Goal: Feedback & Contribution: Submit feedback/report problem

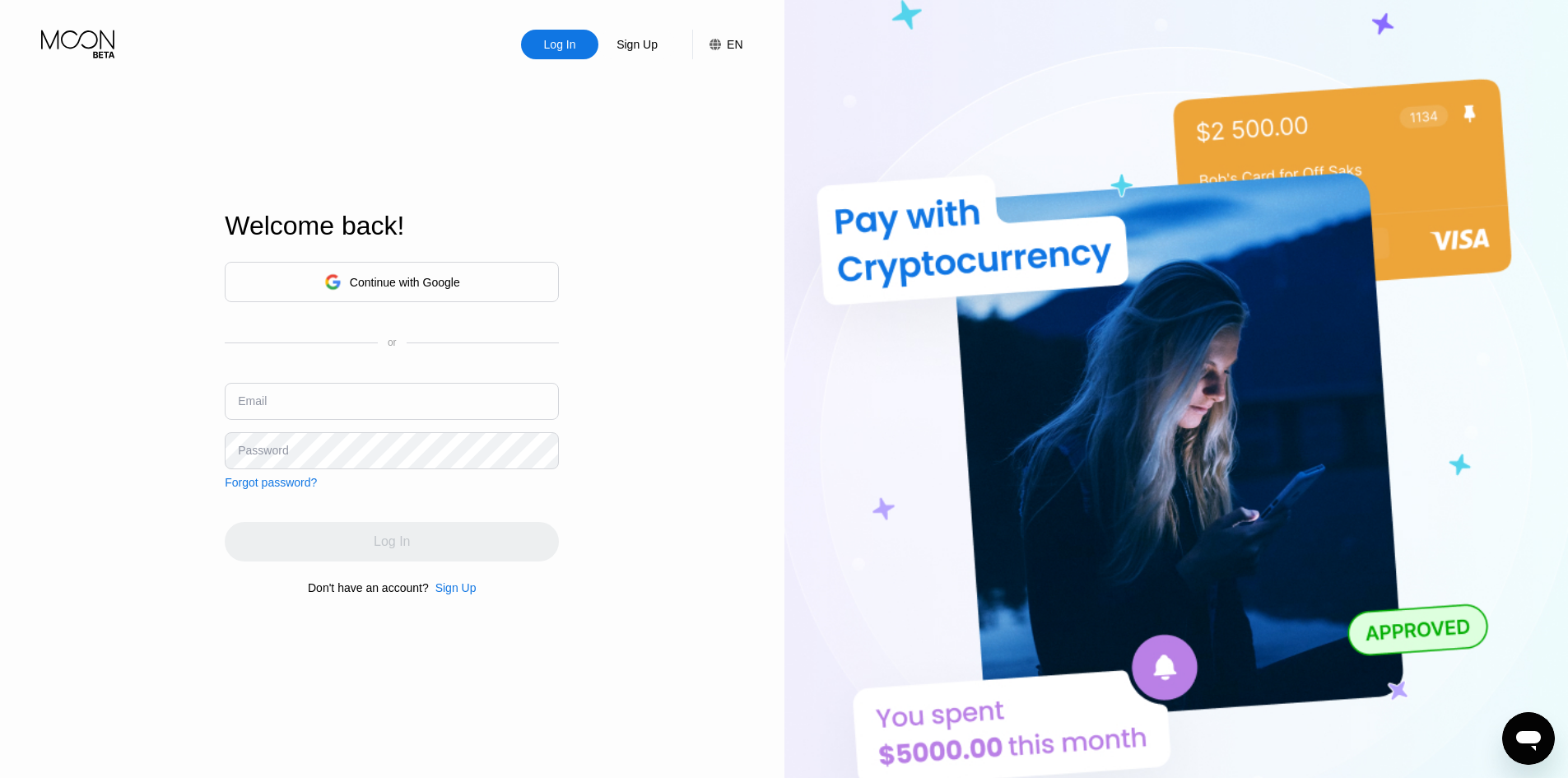
click at [439, 290] on div "Continue with Google" at bounding box center [392, 282] width 136 height 26
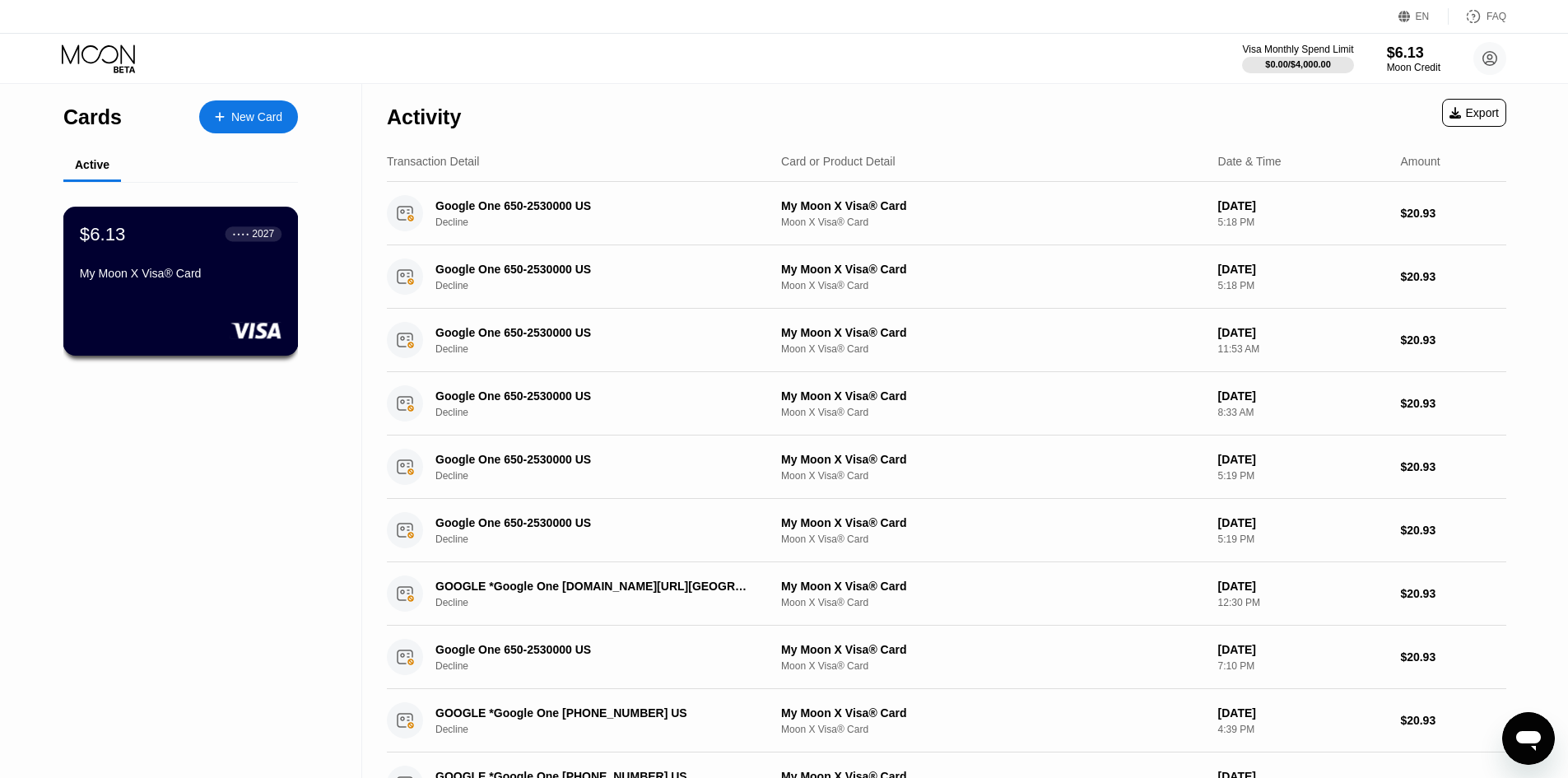
click at [206, 316] on div "$6.13 ● ● ● ● 2027 My Moon X Visa® Card" at bounding box center [182, 281] width 236 height 149
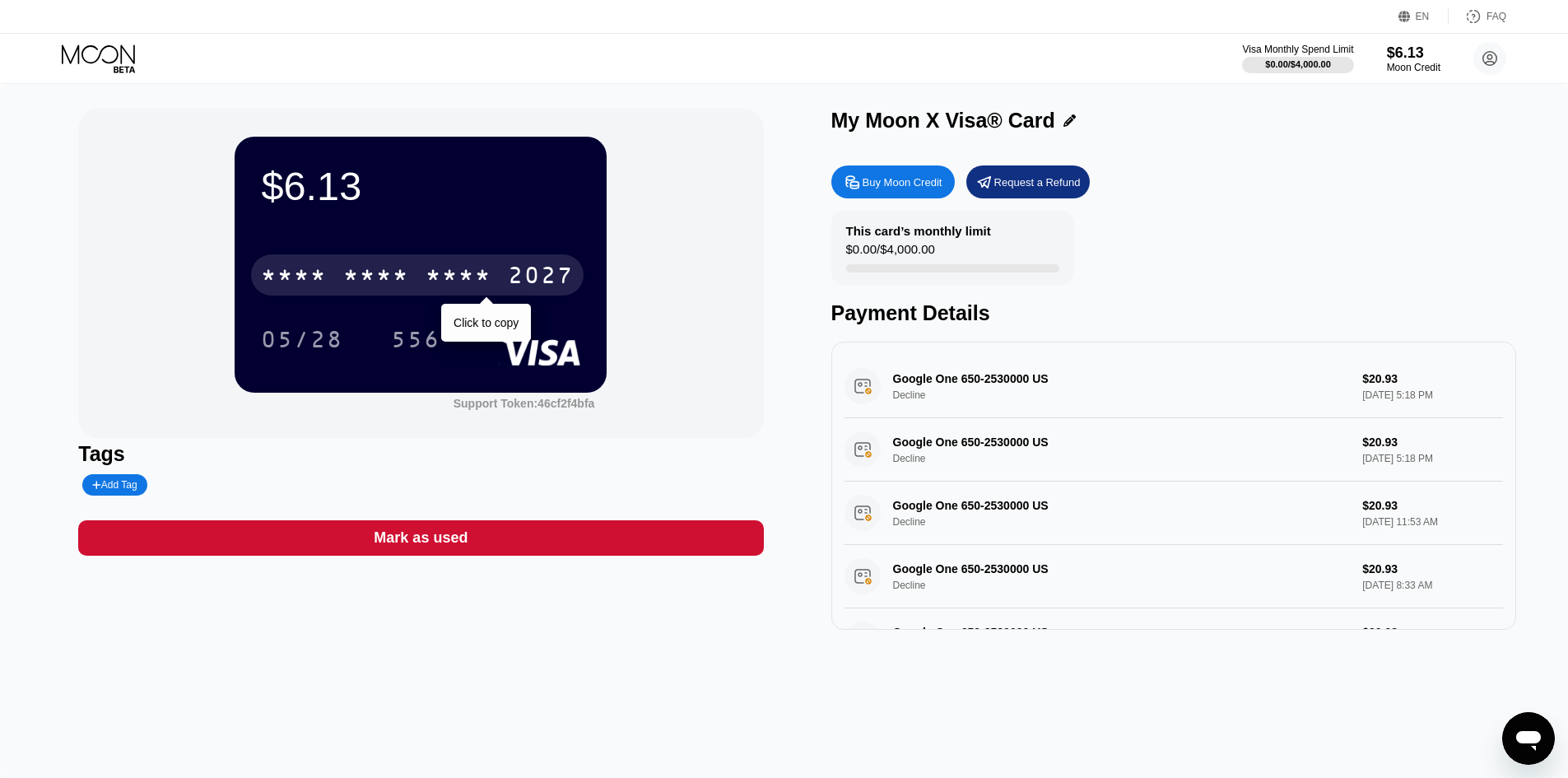
click at [363, 261] on div "* * * * * * * * * * * * 2027" at bounding box center [418, 275] width 332 height 41
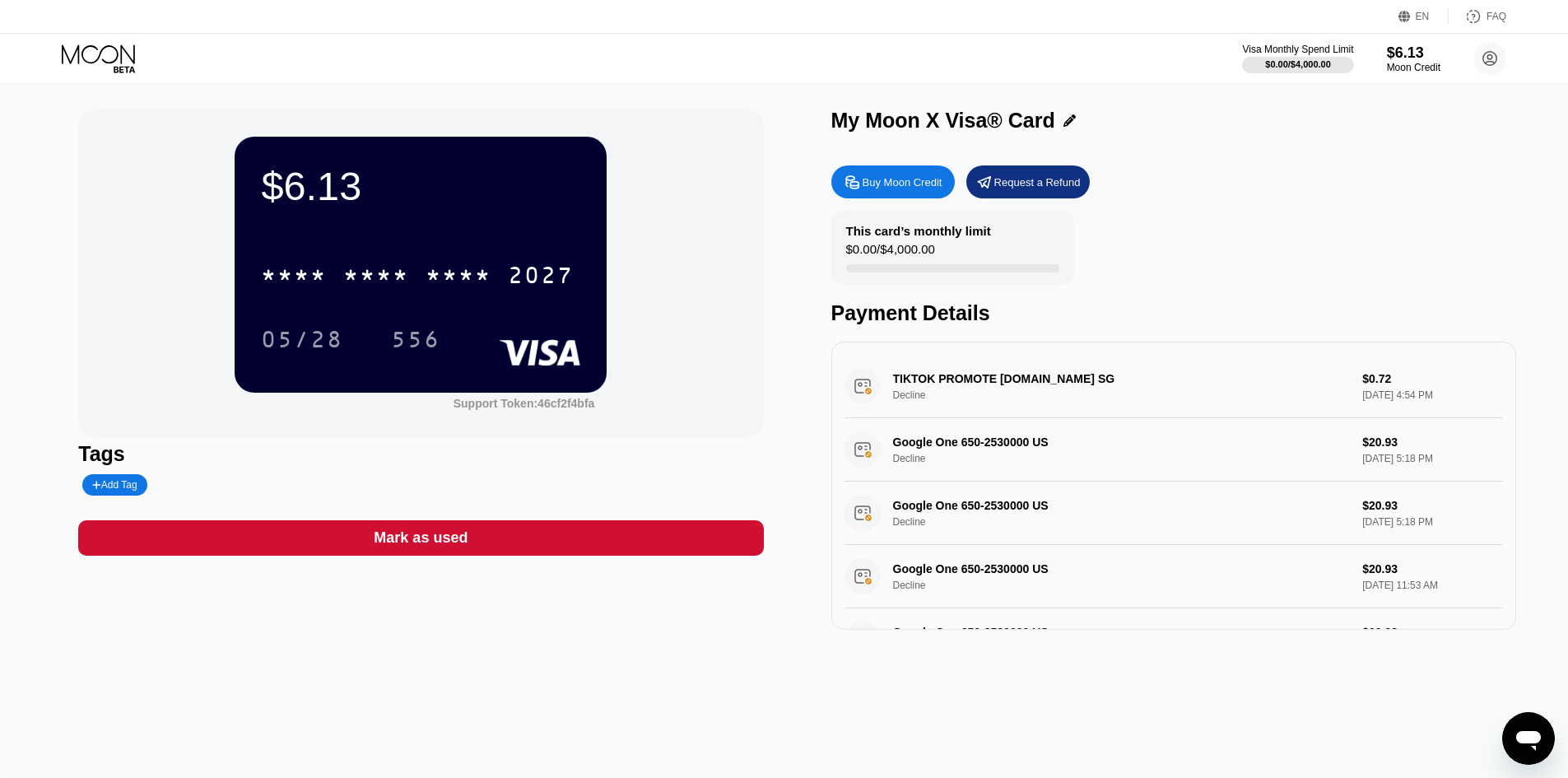
drag, startPoint x: 917, startPoint y: 394, endPoint x: 949, endPoint y: 398, distance: 32.2
click at [948, 398] on div "TIKTOK PROMOTE [DOMAIN_NAME] SG Decline $0.72 [DATE] 4:54 PM" at bounding box center [1174, 386] width 658 height 64
click at [949, 398] on div "TIKTOK PROMOTE [DOMAIN_NAME] SG Decline $0.72 [DATE] 4:54 PM" at bounding box center [1174, 386] width 658 height 64
drag, startPoint x: 949, startPoint y: 398, endPoint x: 890, endPoint y: 386, distance: 60.2
click at [890, 386] on div "TIKTOK PROMOTE [DOMAIN_NAME] SG Decline $0.72 [DATE] 4:54 PM" at bounding box center [1174, 386] width 658 height 64
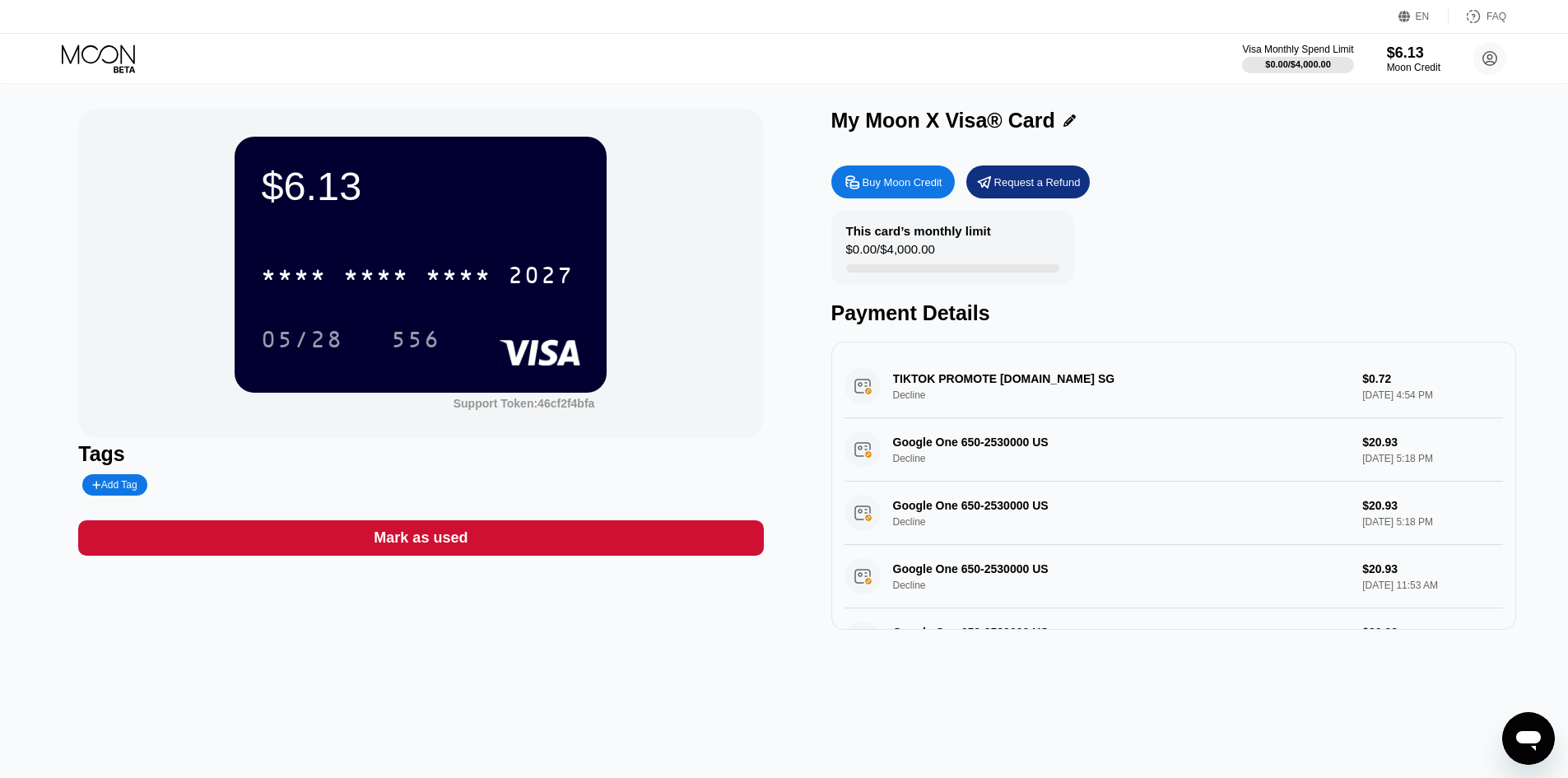
drag, startPoint x: 883, startPoint y: 381, endPoint x: 961, endPoint y: 398, distance: 79.8
click at [960, 398] on div "TIKTOK PROMOTE [DOMAIN_NAME] SG Decline $0.72 [DATE] 4:54 PM" at bounding box center [1174, 386] width 658 height 64
click at [1530, 730] on icon "Open messaging window" at bounding box center [1529, 738] width 29 height 29
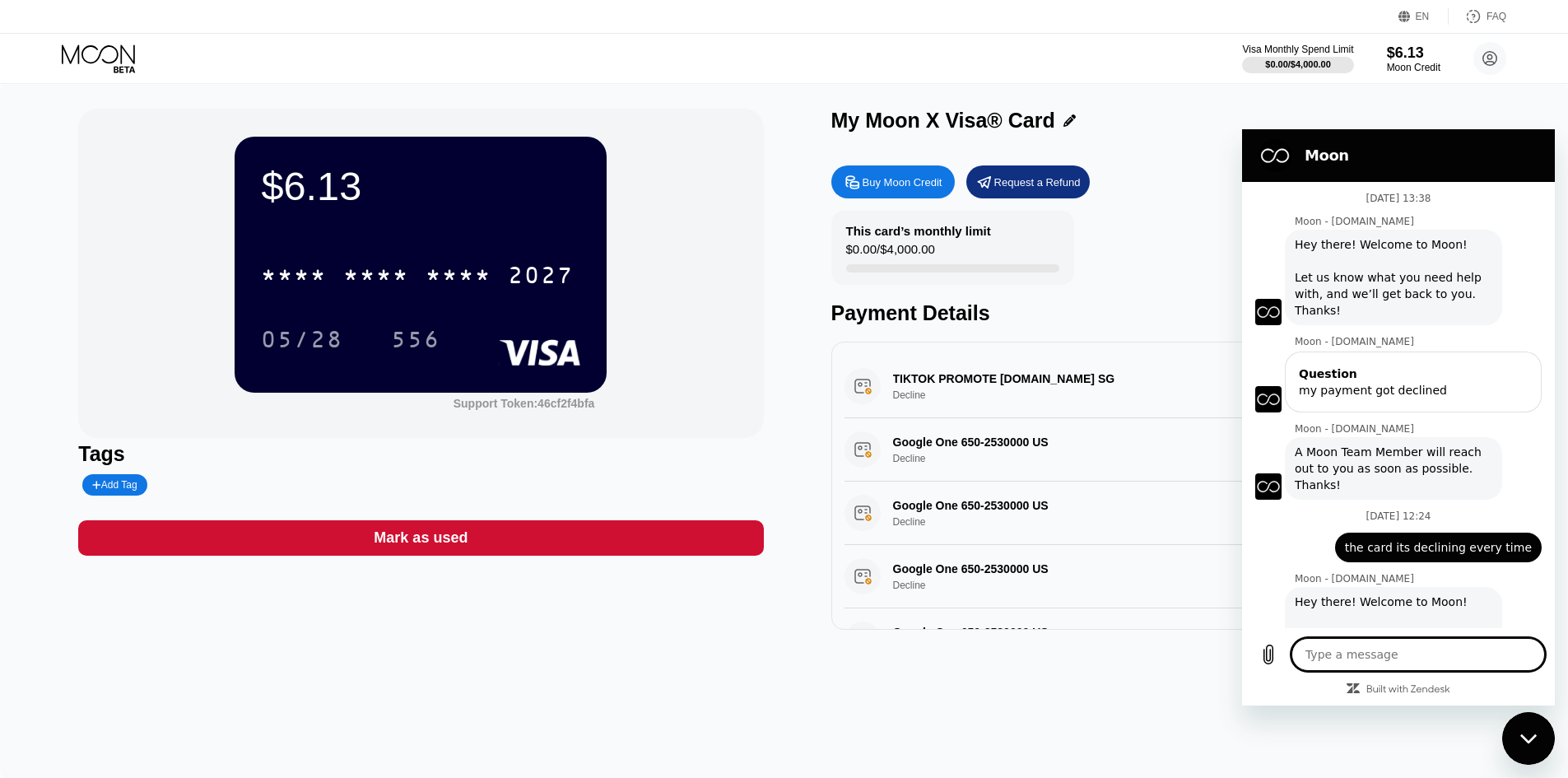
scroll to position [588, 0]
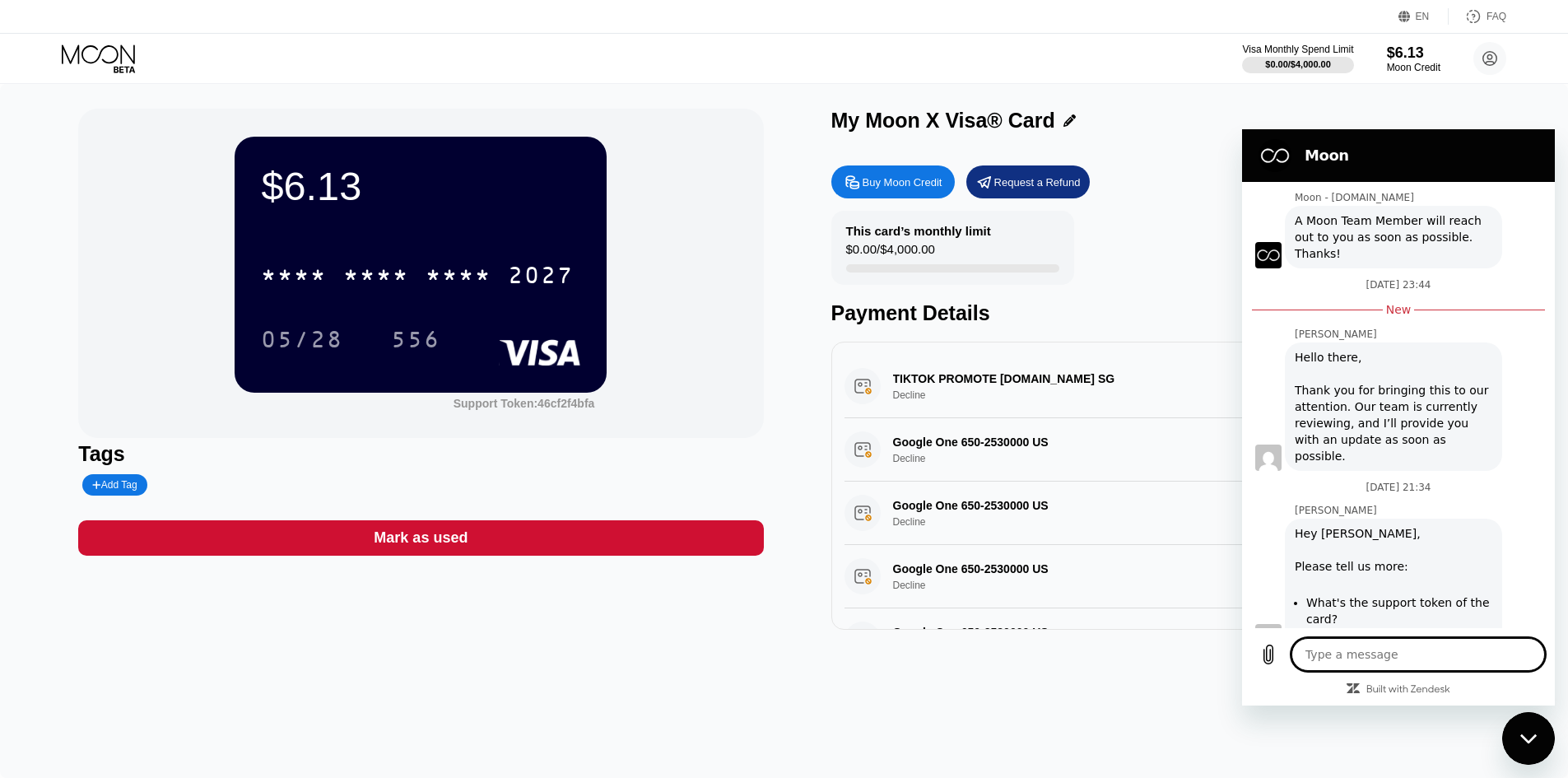
click at [1388, 627] on div "[PERSON_NAME] says: Hey [PERSON_NAME], Please tell us more: What's the support …" at bounding box center [1393, 584] width 217 height 132
click at [1390, 642] on textarea at bounding box center [1419, 654] width 253 height 33
type textarea "q"
type textarea "x"
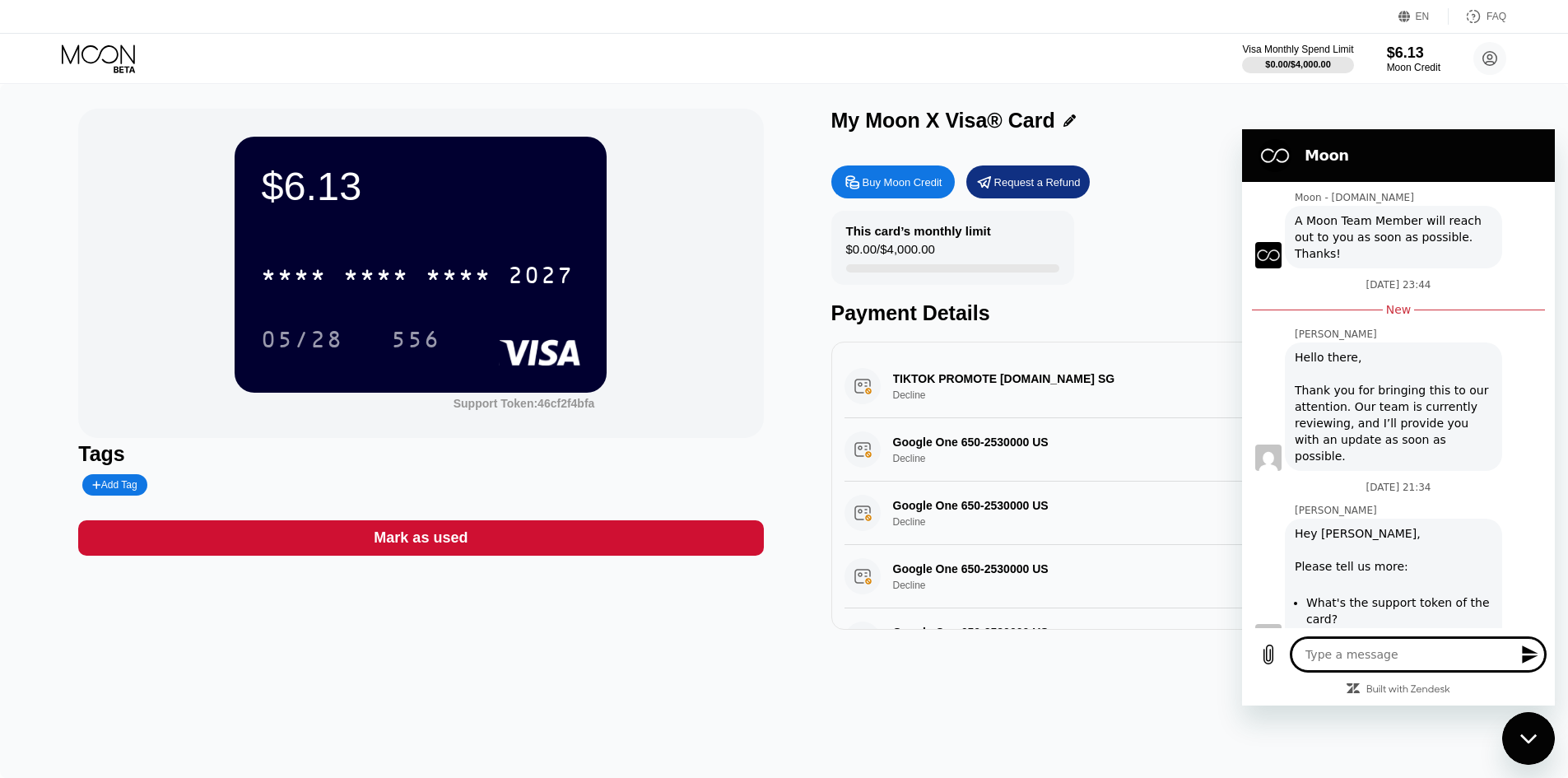
type textarea "w"
type textarea "x"
type textarea "wh"
type textarea "x"
type textarea "why"
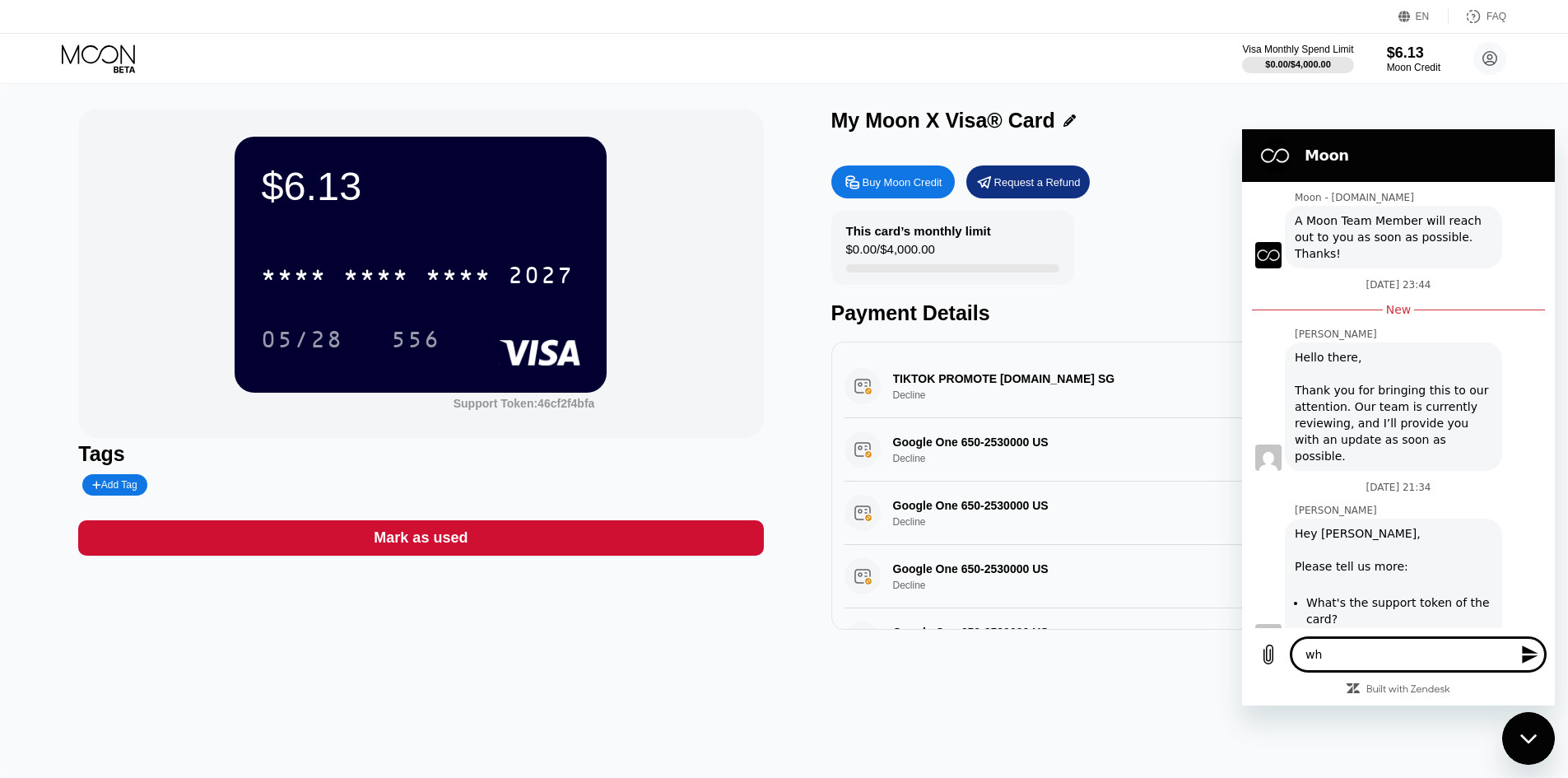
type textarea "x"
type textarea "why"
type textarea "x"
type textarea "why i"
type textarea "x"
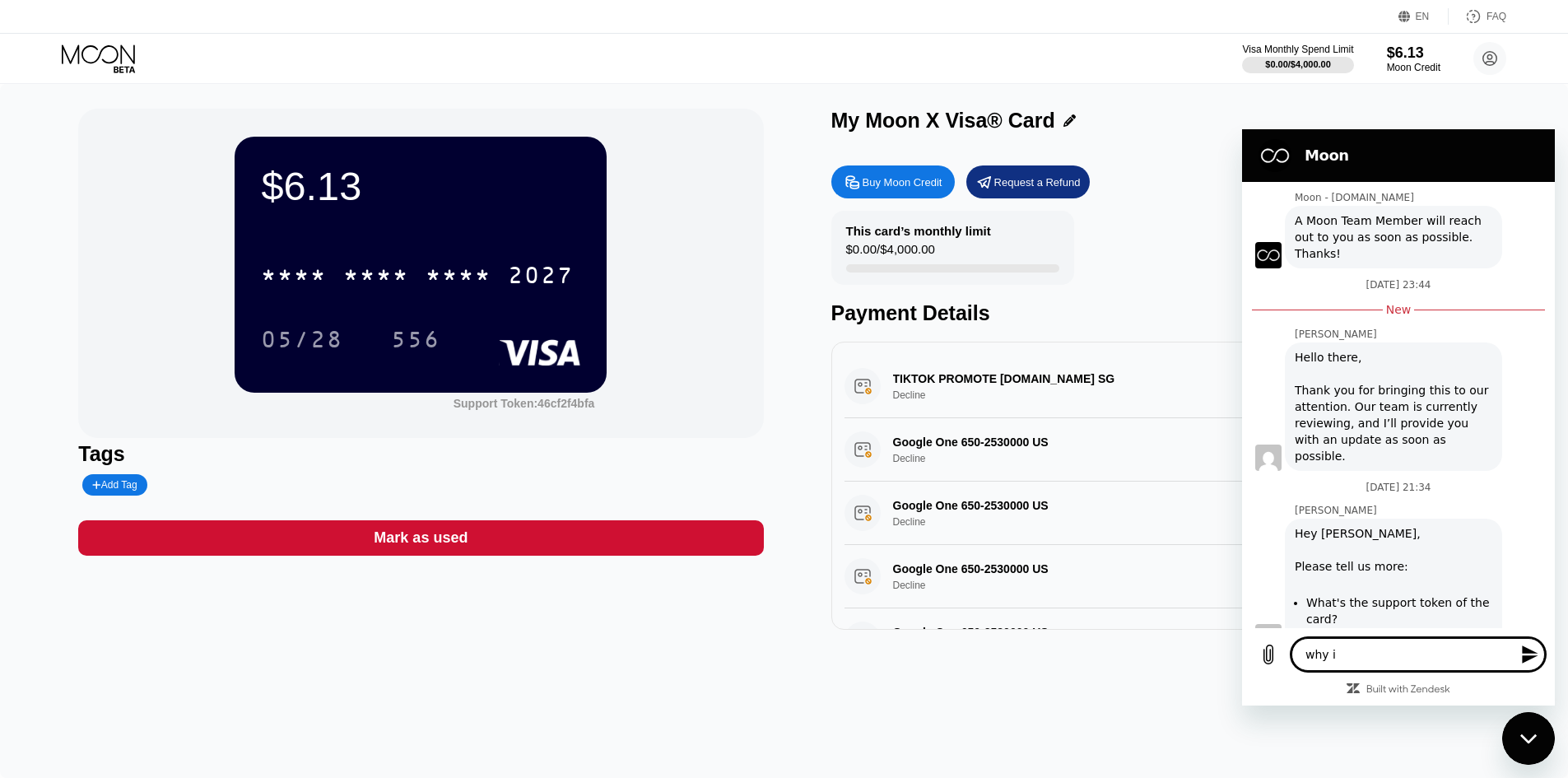
type textarea "why i"
type textarea "x"
type textarea "why i g"
type textarea "x"
type textarea "why i go"
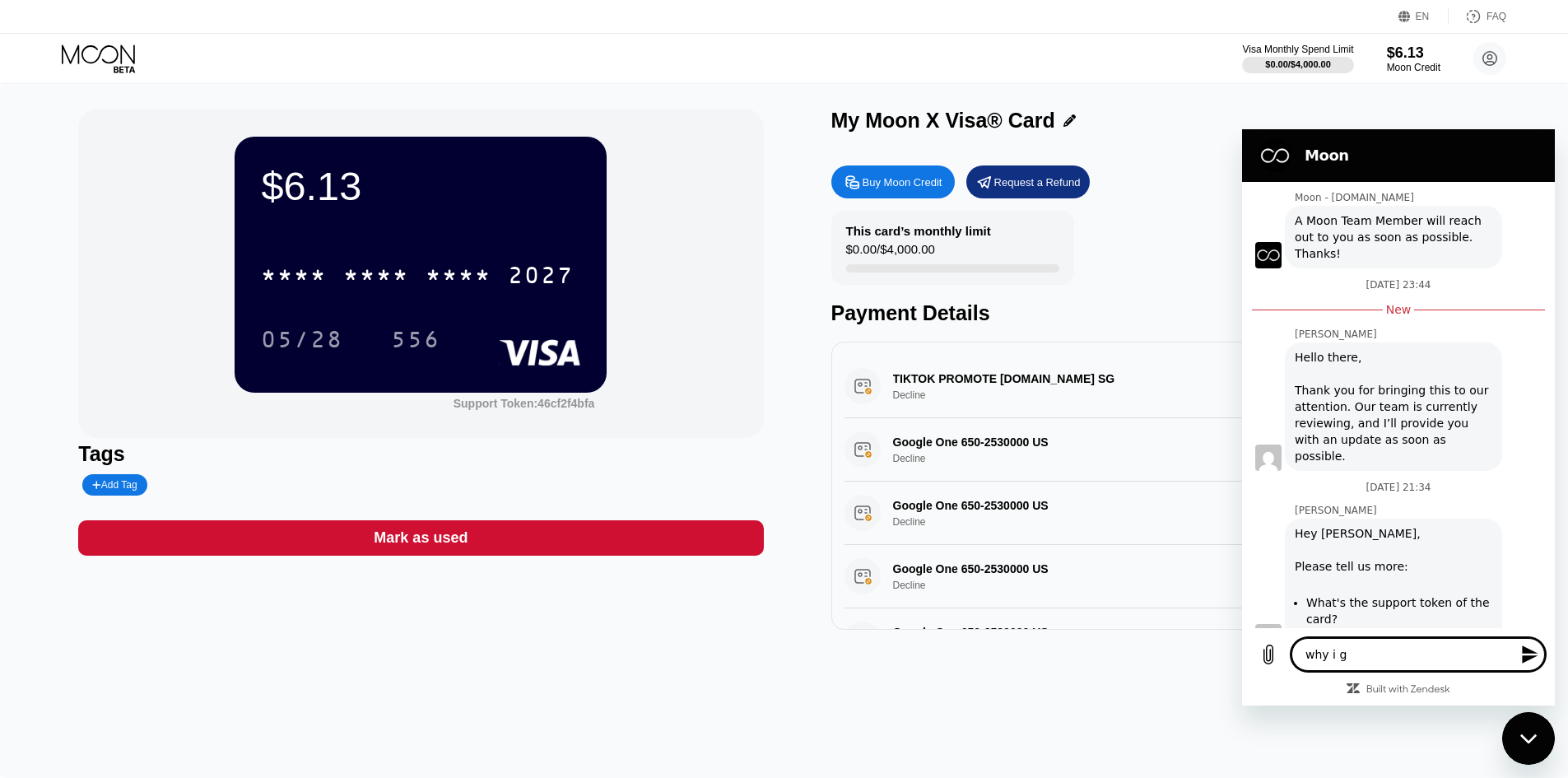
type textarea "x"
type textarea "why i got"
type textarea "x"
type textarea "why i got"
type textarea "x"
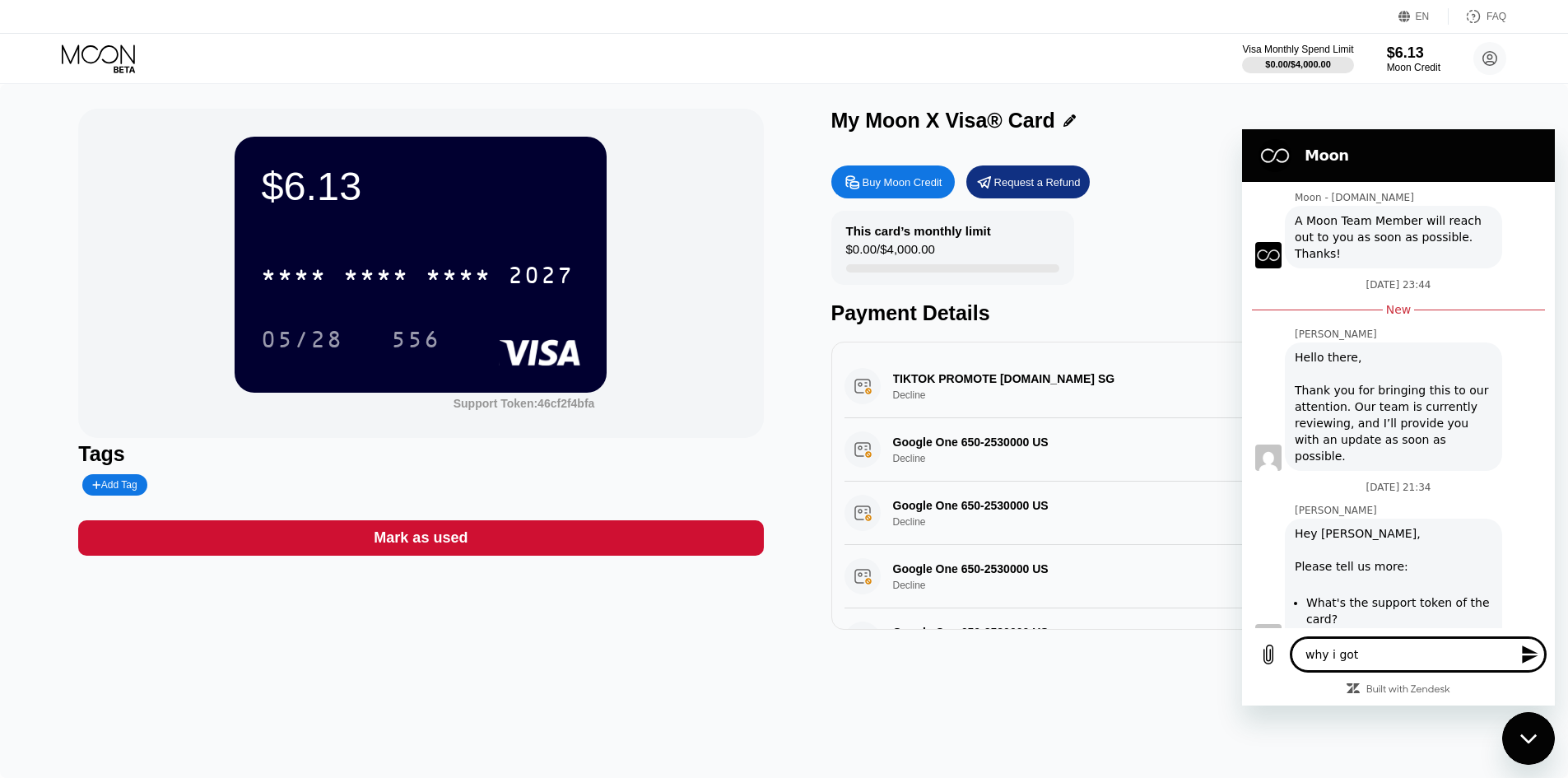
type textarea "why i got c"
type textarea "x"
type textarea "why i got ca"
type textarea "x"
type textarea "why i got car"
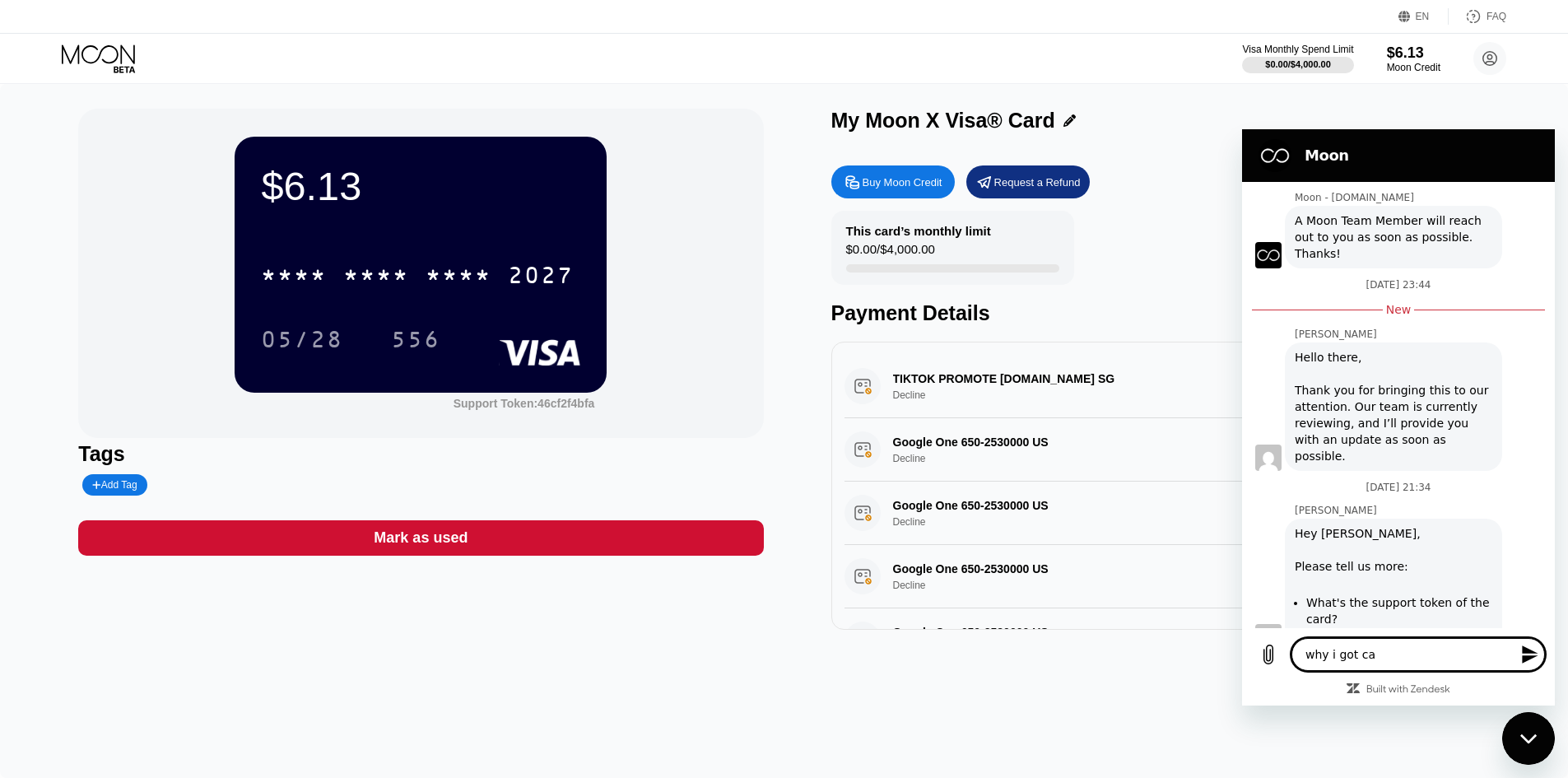
type textarea "x"
type textarea "why i got card"
type textarea "x"
type textarea "why i got card"
type textarea "x"
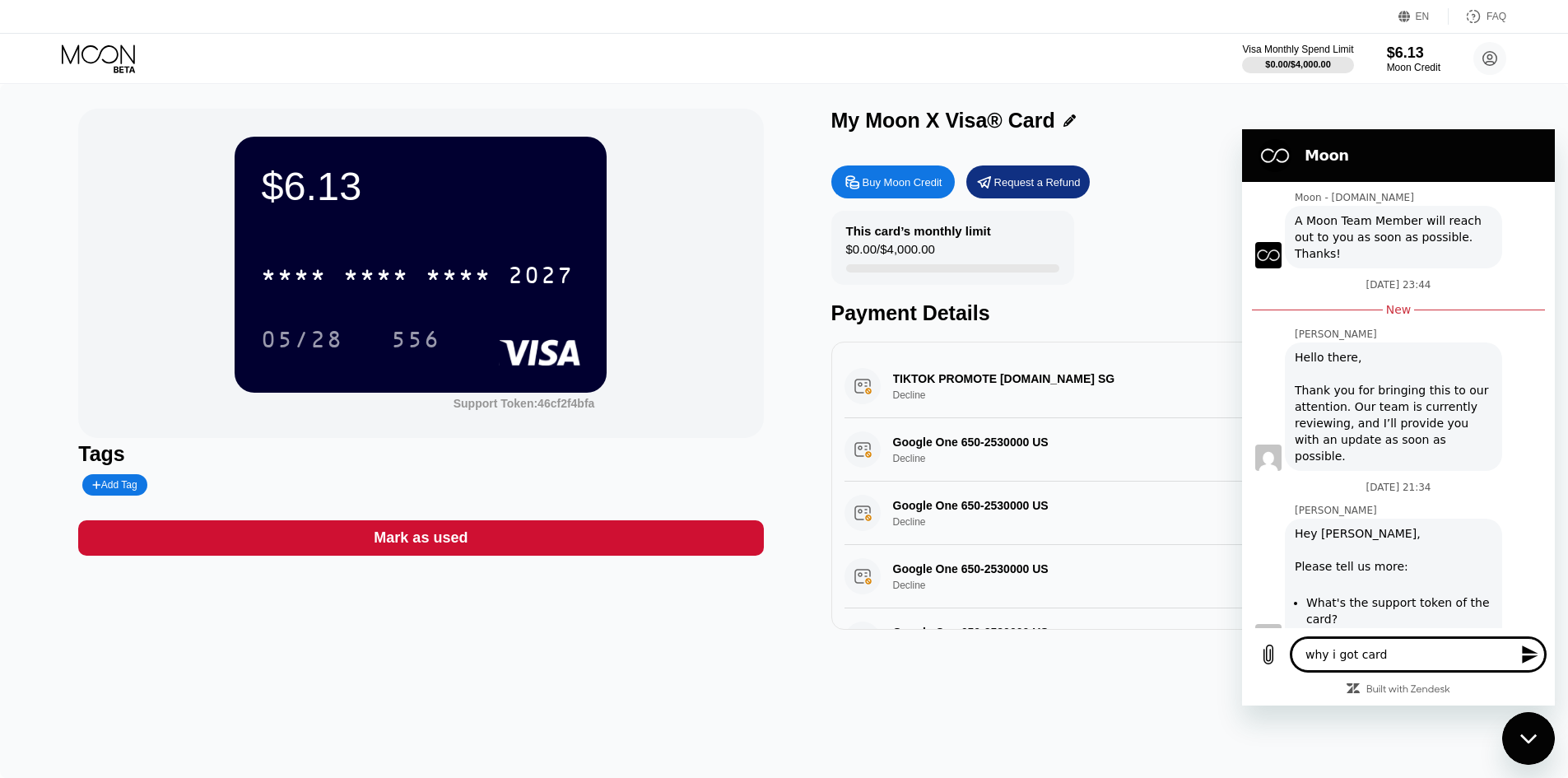
type textarea "why i got card d"
type textarea "x"
type textarea "why i got card de"
type textarea "x"
type textarea "why i got card dec"
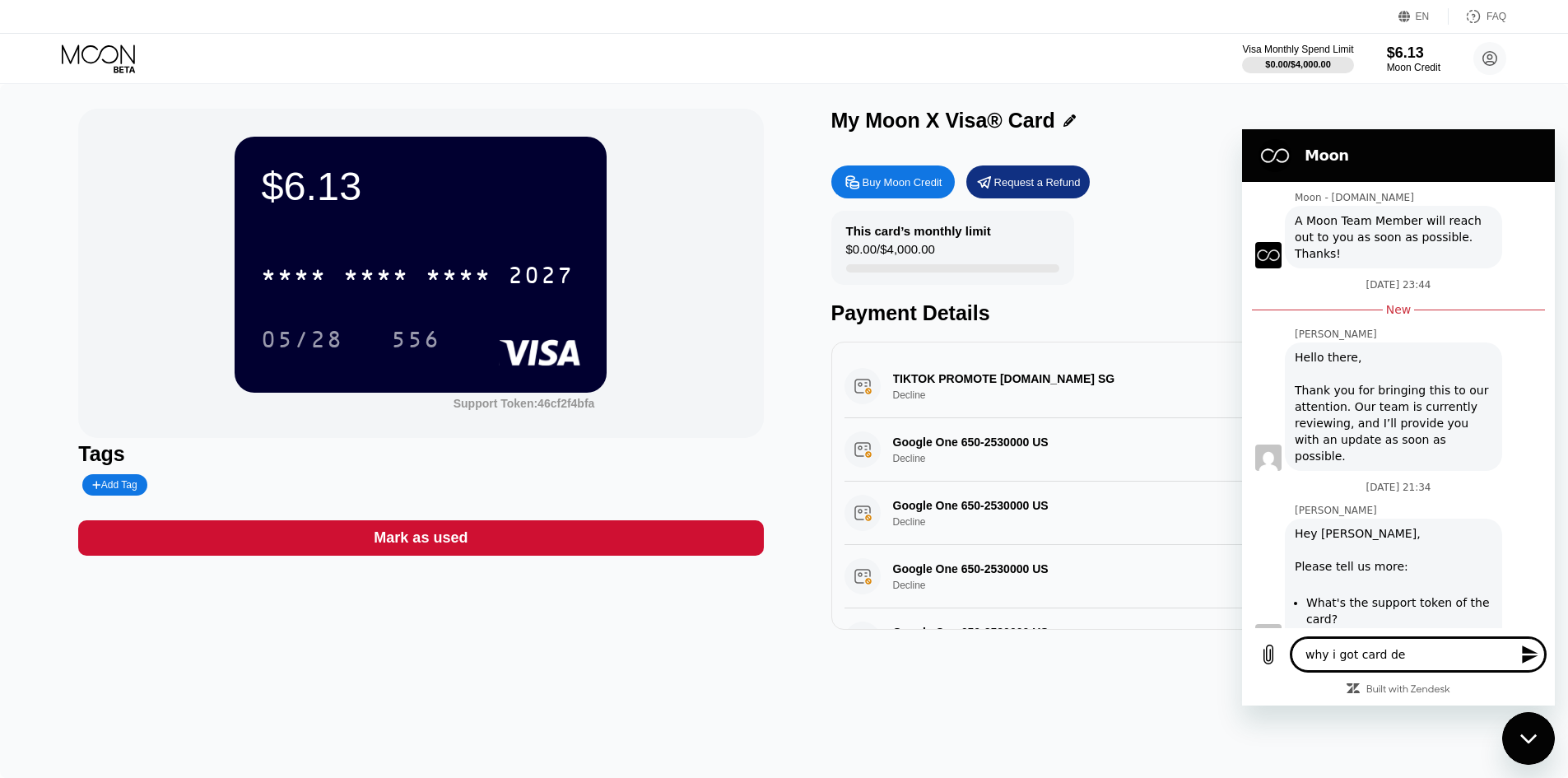
type textarea "x"
type textarea "why i got card decl"
type textarea "x"
type textarea "why i got card decli"
type textarea "x"
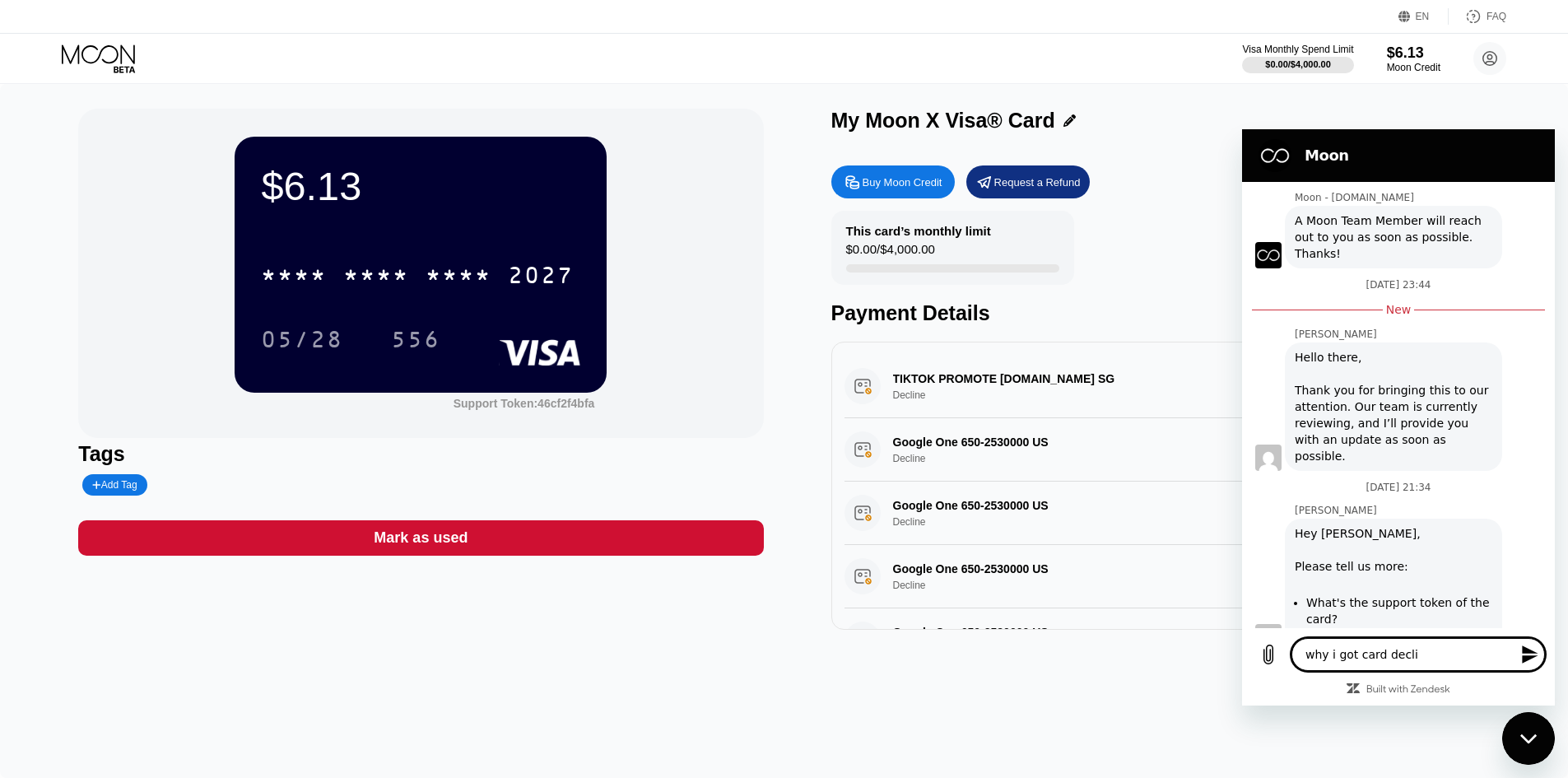
type textarea "why i got card declin"
type textarea "x"
type textarea "why i got card decline"
type textarea "x"
type textarea "why i got card declined"
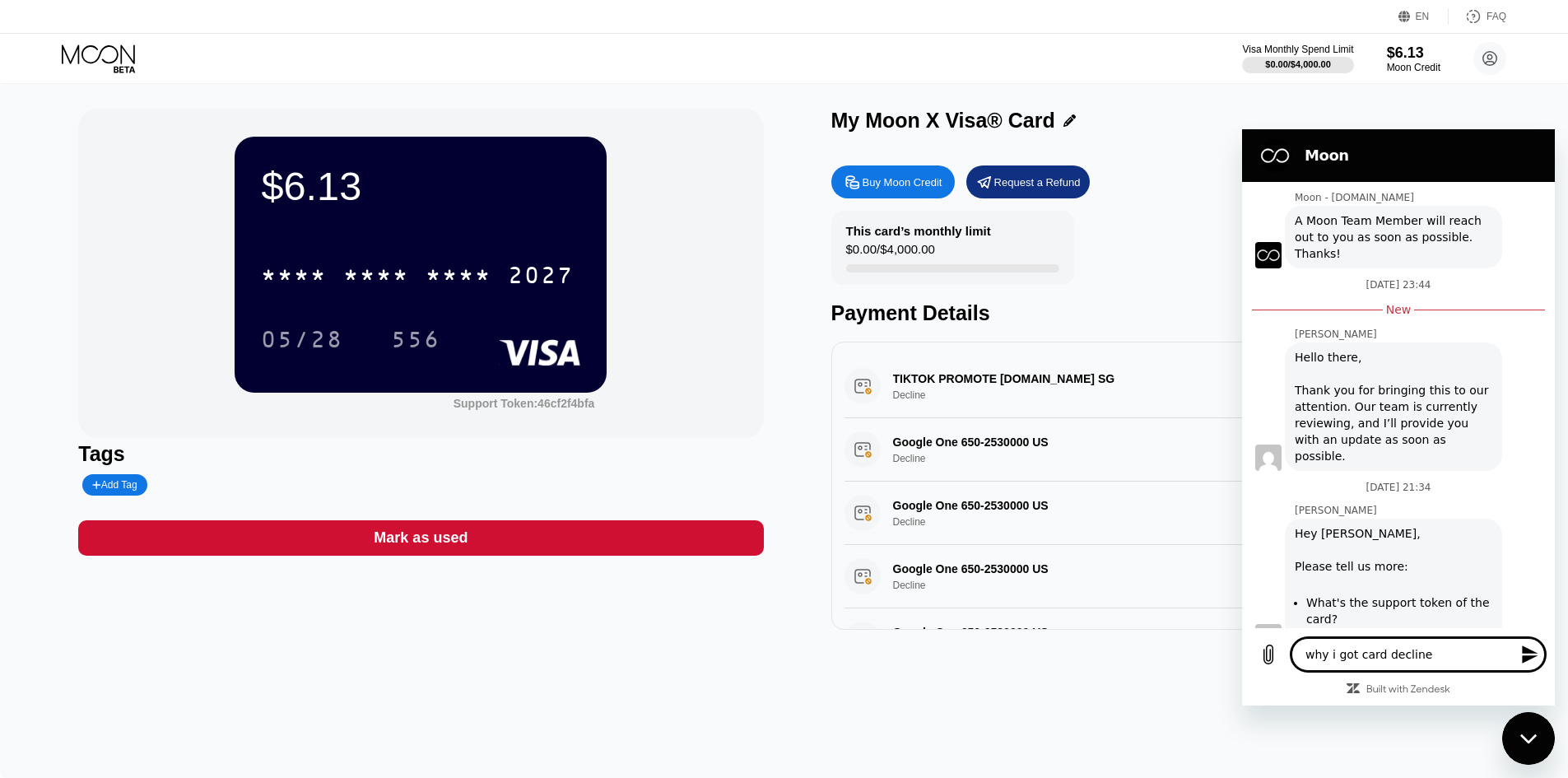
type textarea "x"
type textarea "why i got card declined"
type textarea "x"
type textarea "why i got card declined o"
type textarea "x"
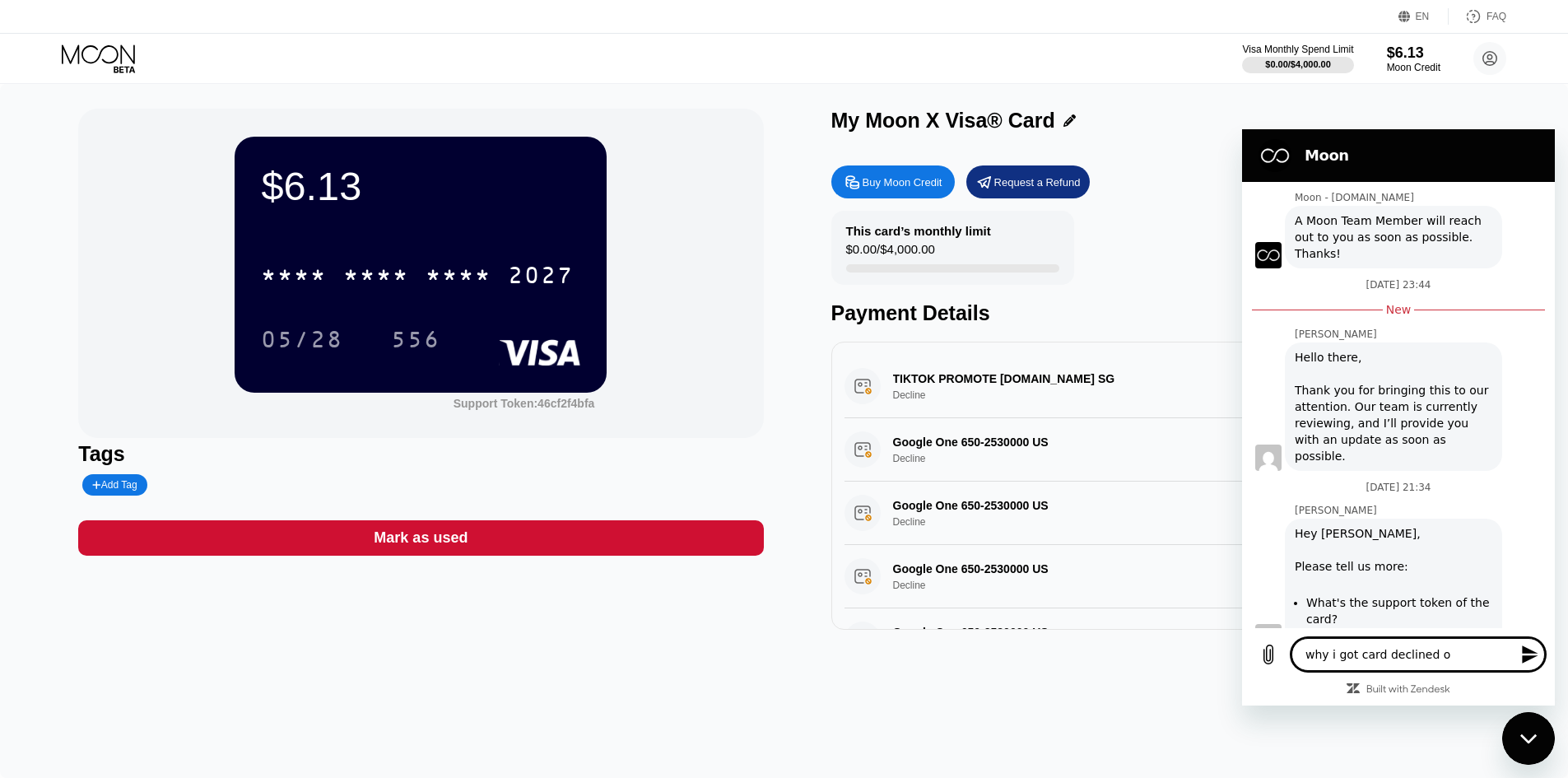
type textarea "why i got card declined on"
type textarea "x"
type textarea "why i got card declined on"
type textarea "x"
type textarea "why i got card declined on t"
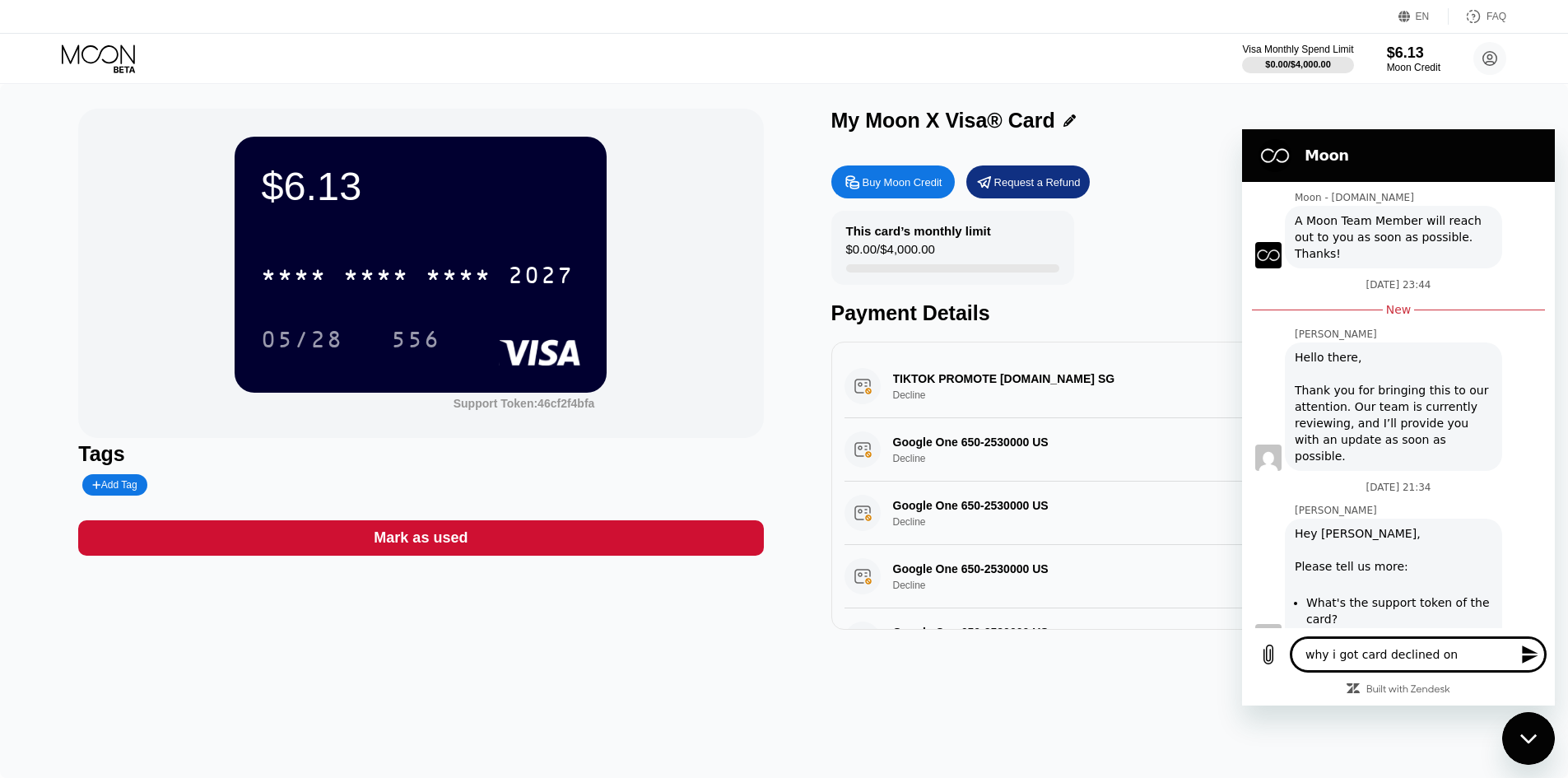
type textarea "x"
type textarea "why i got card declined on th"
type textarea "x"
type textarea "why i got card declined on the"
type textarea "x"
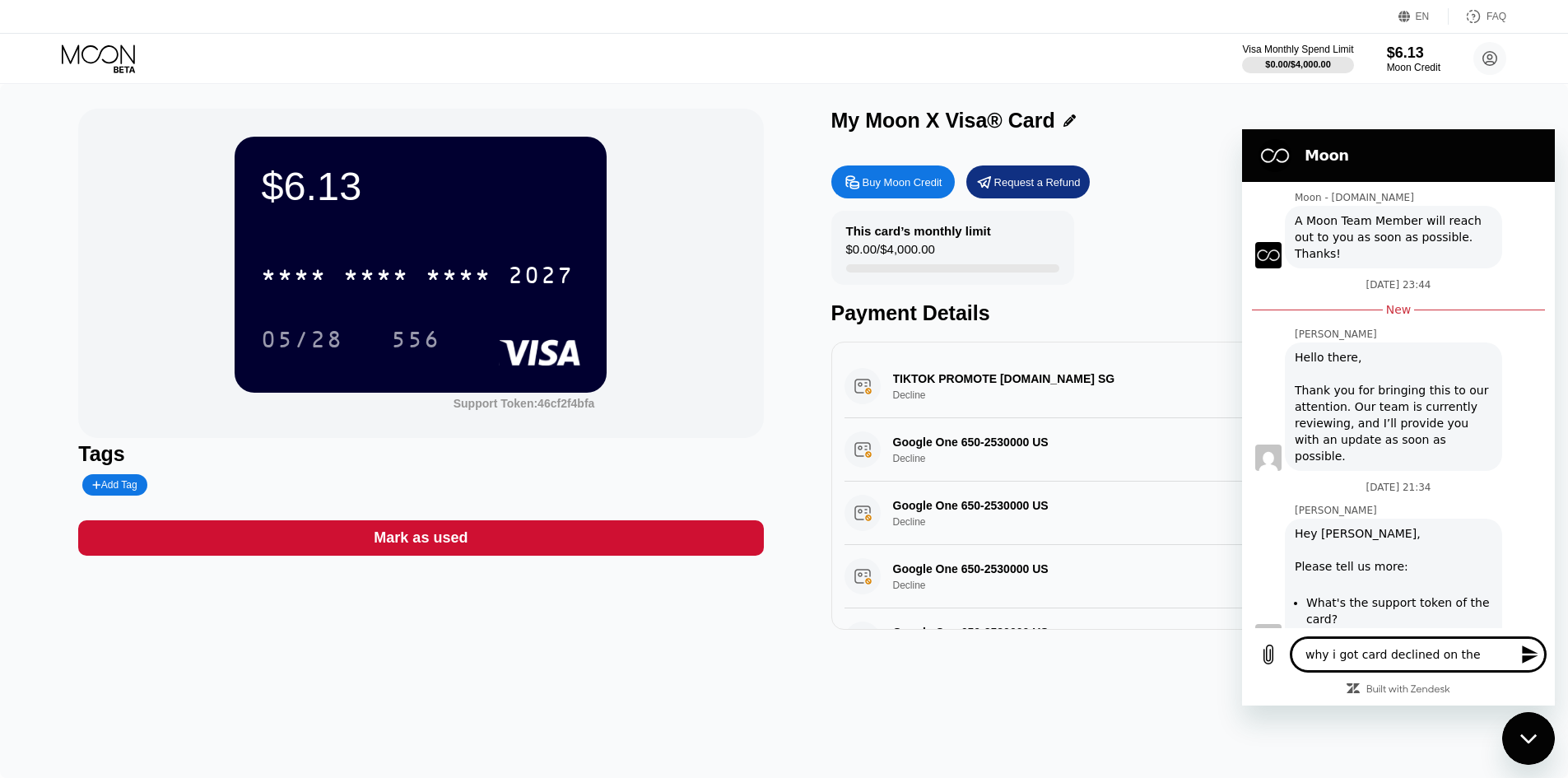
type textarea "why i got card declined on the"
type textarea "x"
type textarea "why i got card declined on the t"
type textarea "x"
type textarea "why i got card declined on the ti"
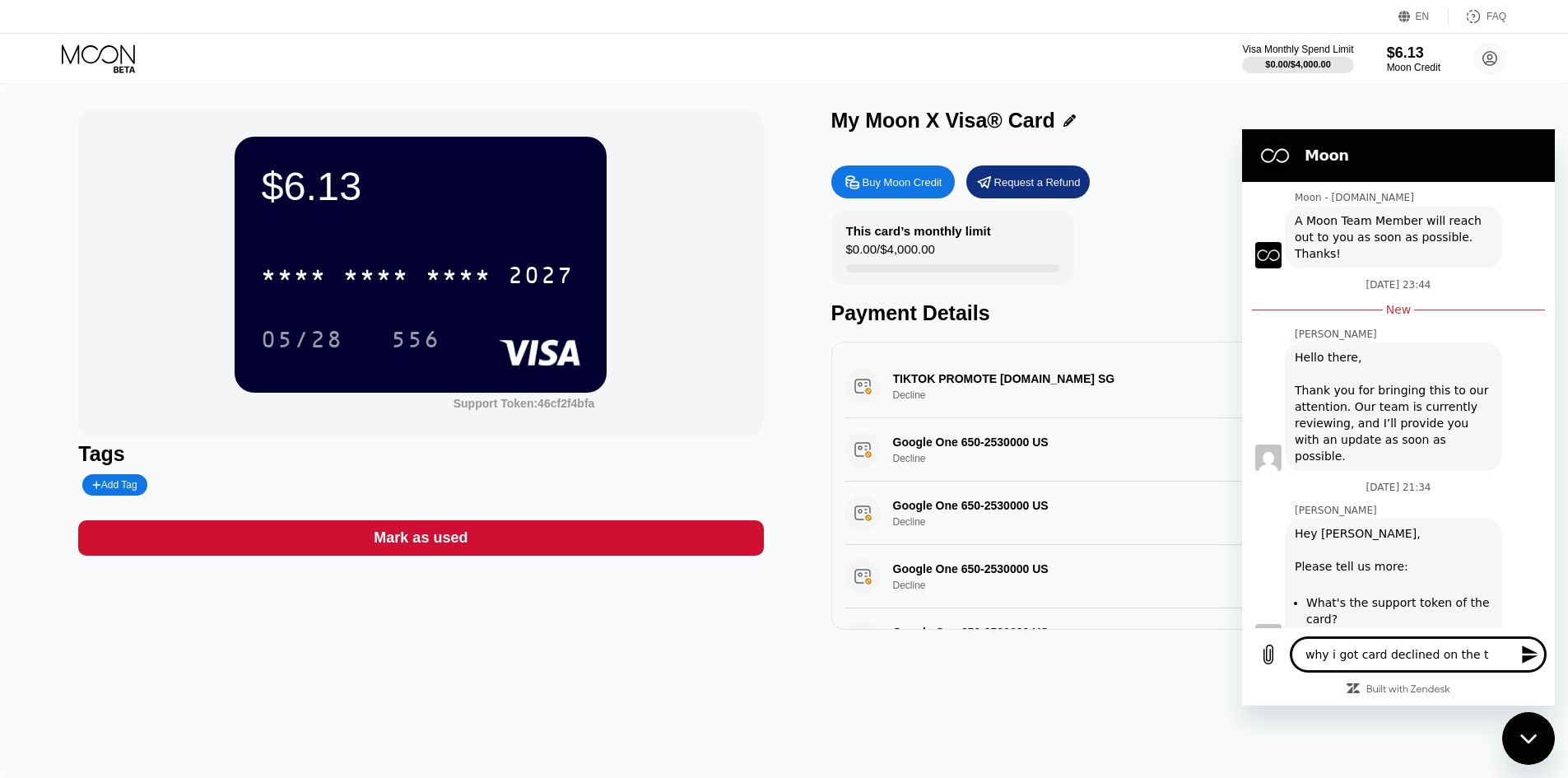
type textarea "x"
type textarea "why i got card declined on the tik"
type textarea "x"
type textarea "why i got card declined on the tikt"
type textarea "x"
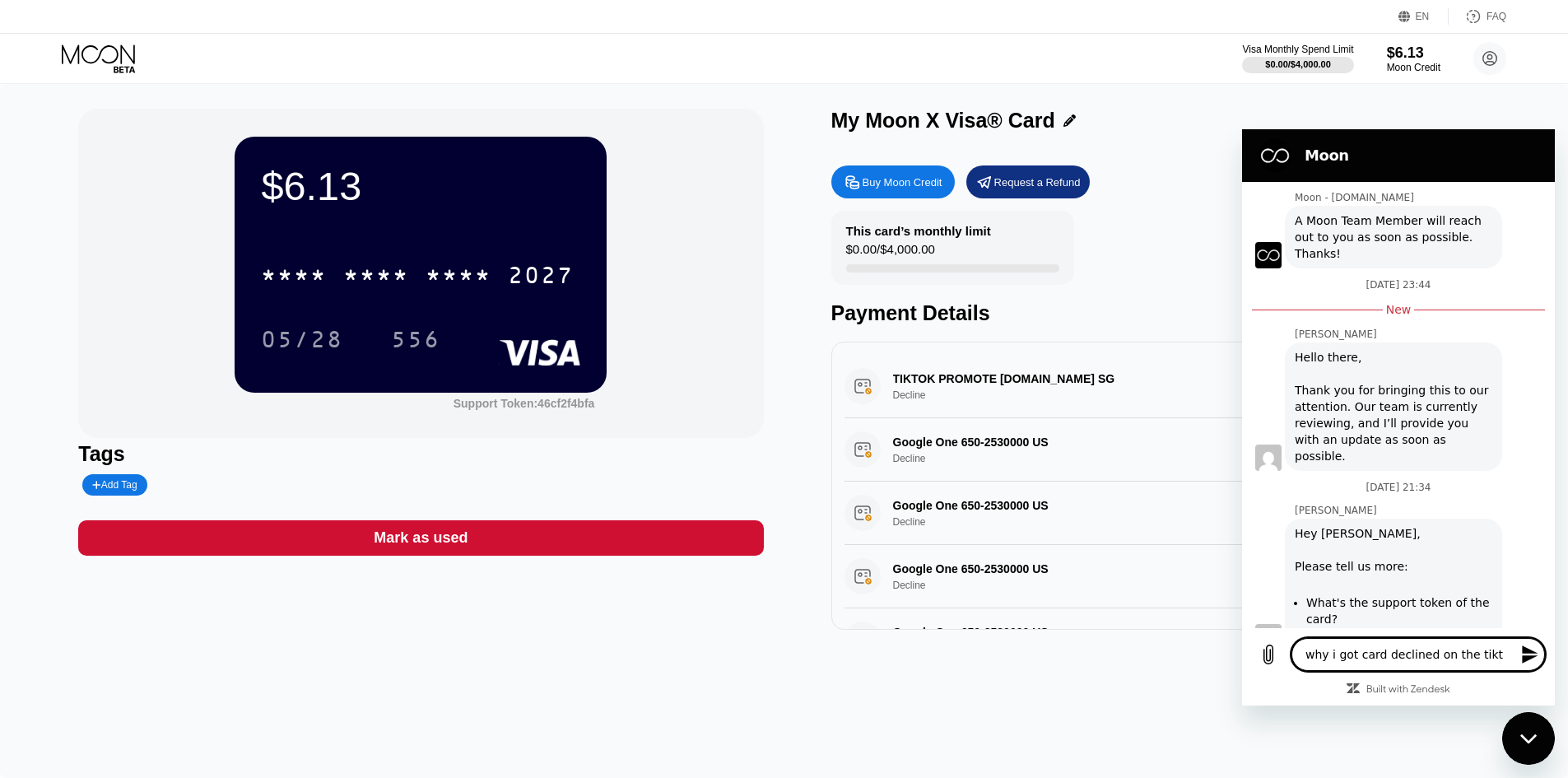
type textarea "why i got card declined on the tikto"
type textarea "x"
type textarea "why i got card declined on the tiktok"
type textarea "x"
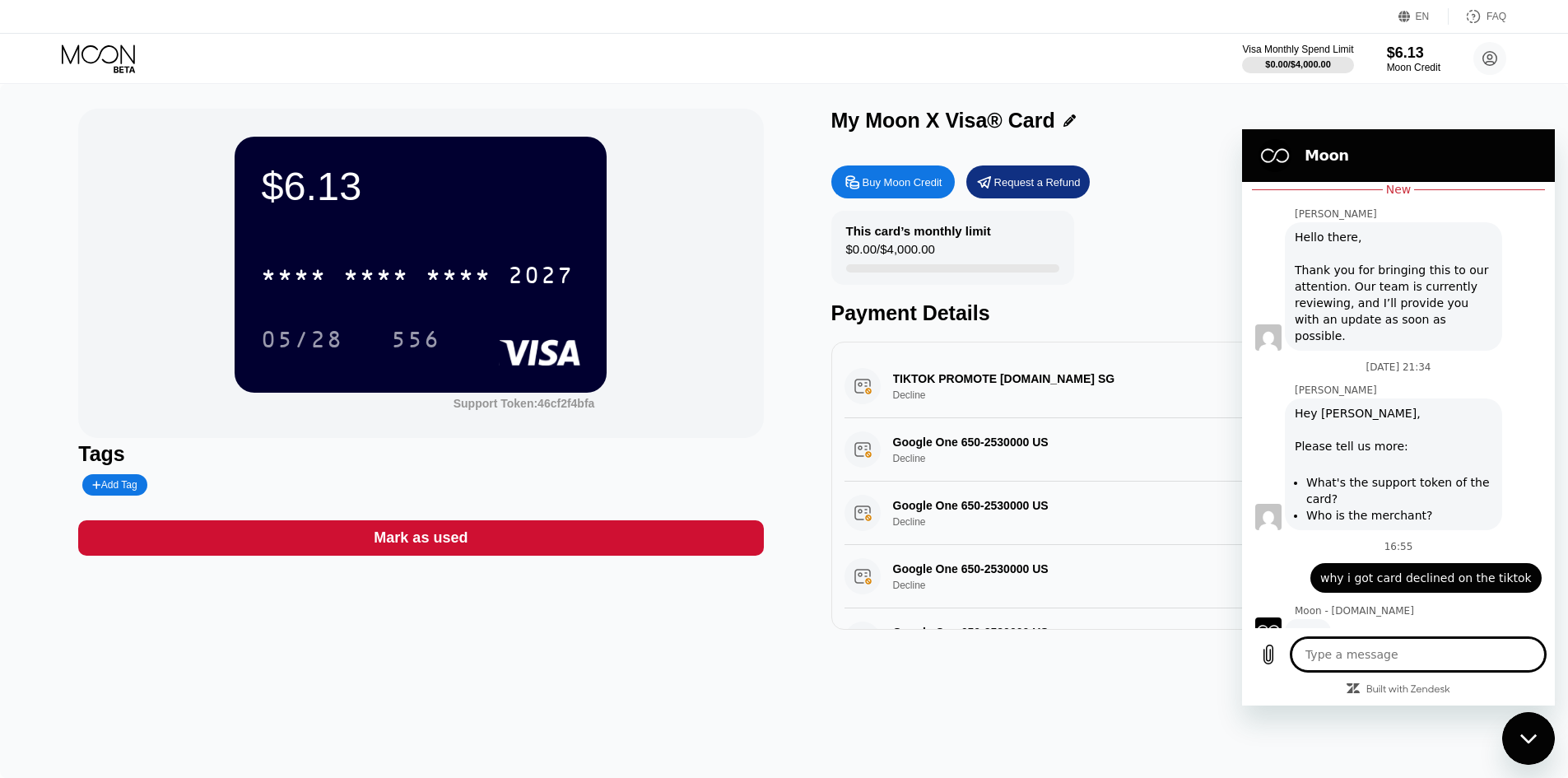
scroll to position [707, 0]
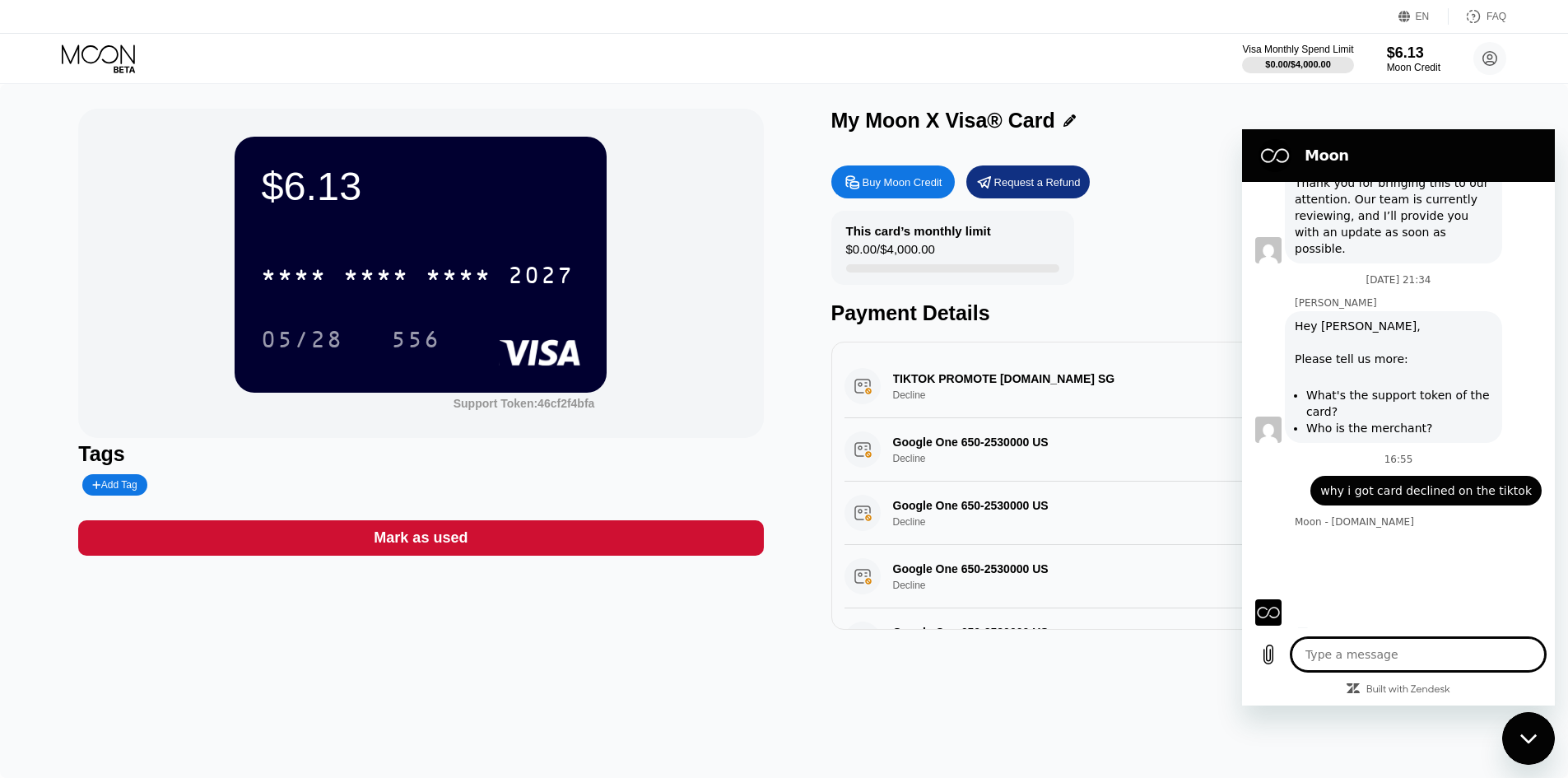
type textarea "x"
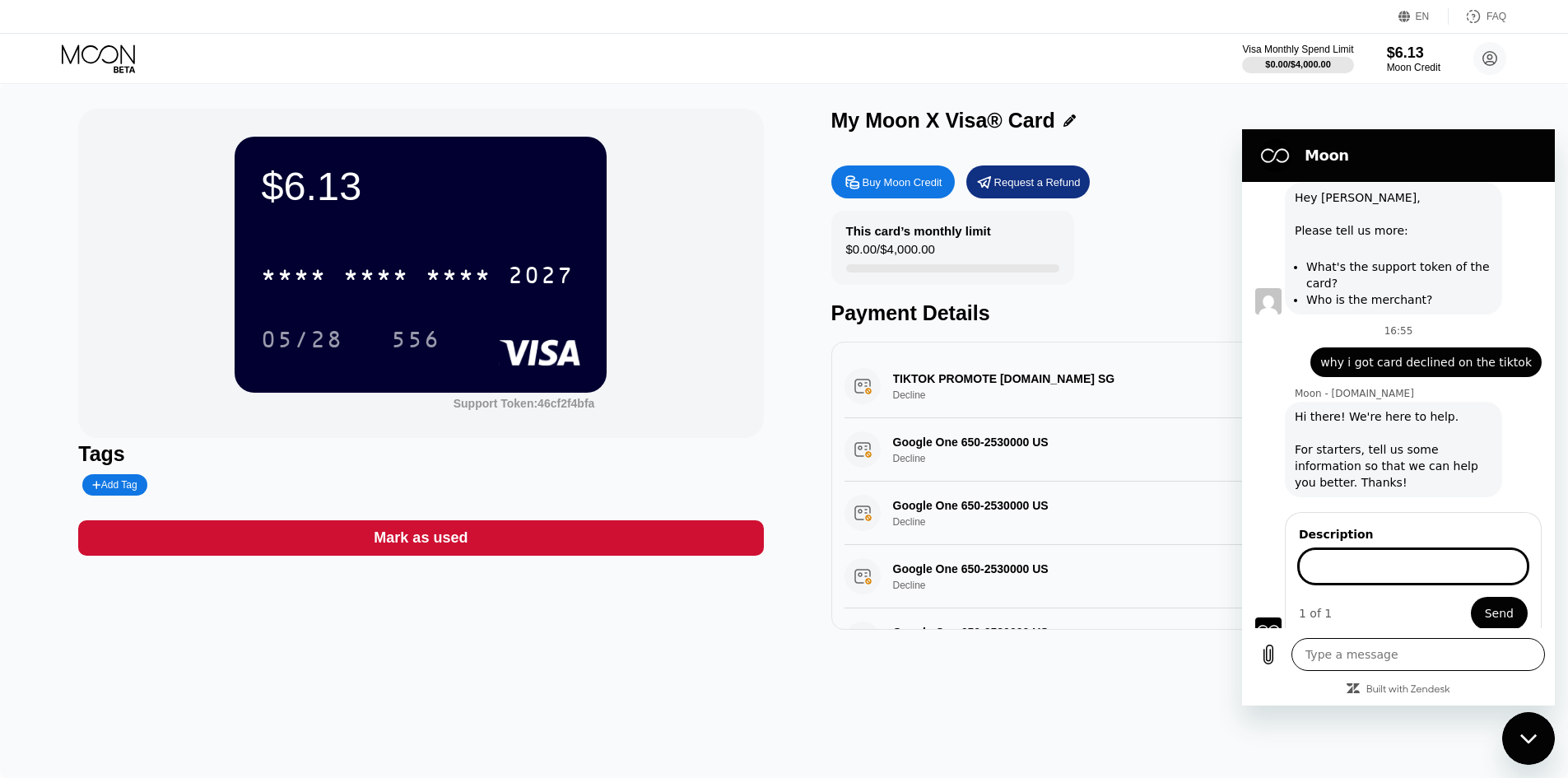
scroll to position [922, 0]
type input "i got declined payment on tiktok"
click at [1471, 596] on button "Send" at bounding box center [1499, 613] width 57 height 33
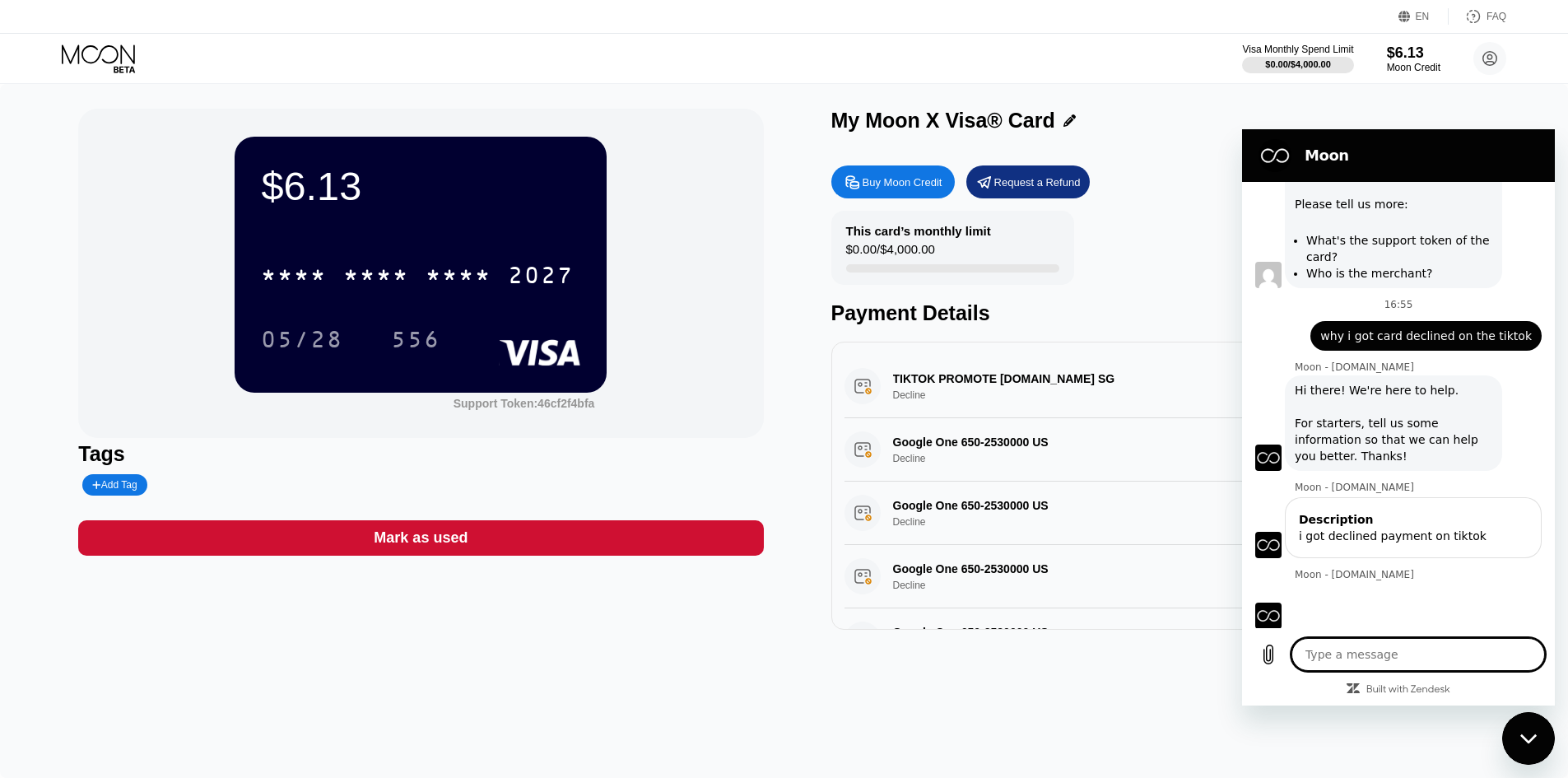
scroll to position [954, 0]
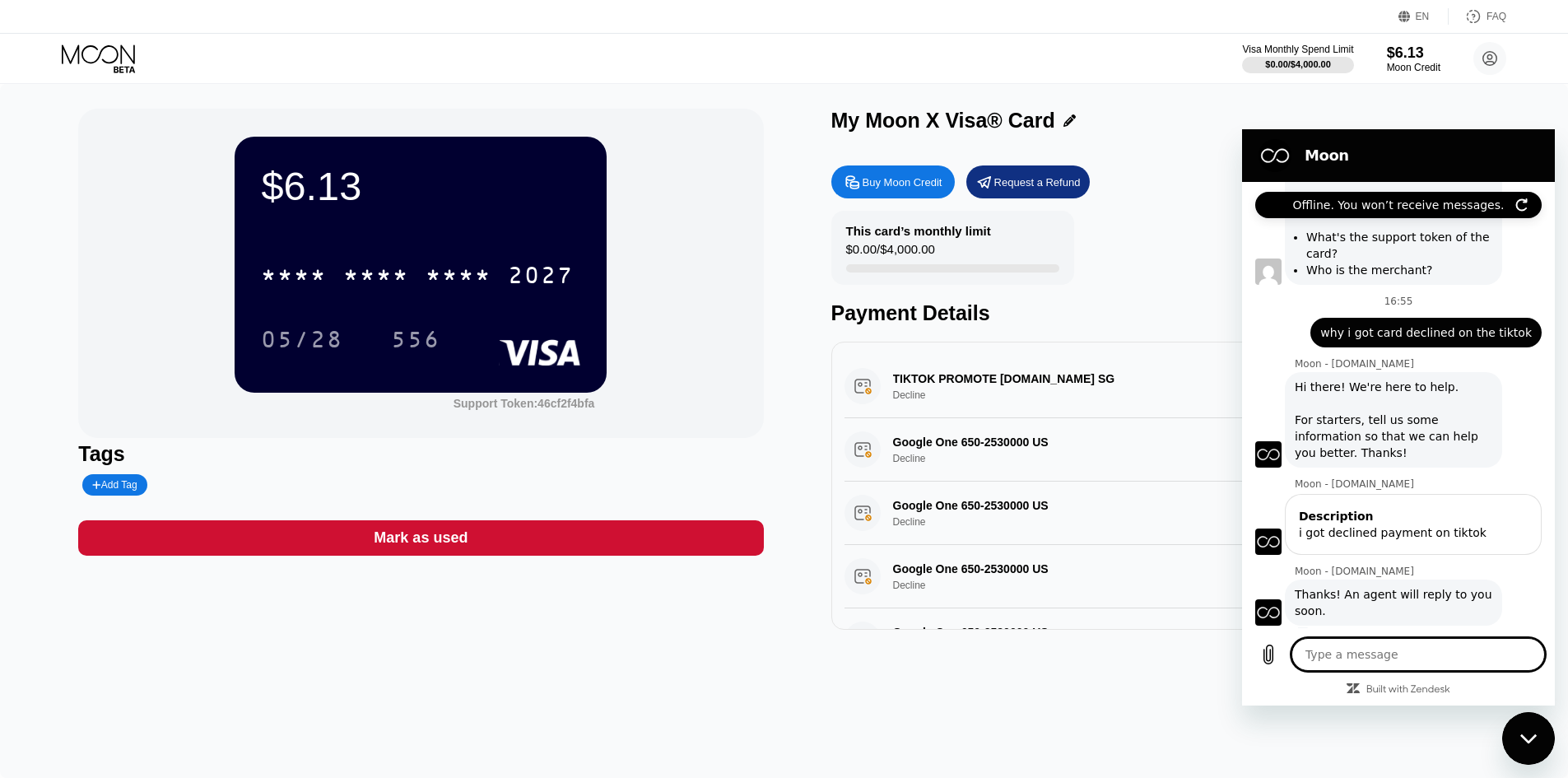
type textarea "x"
